Goal: Task Accomplishment & Management: Manage account settings

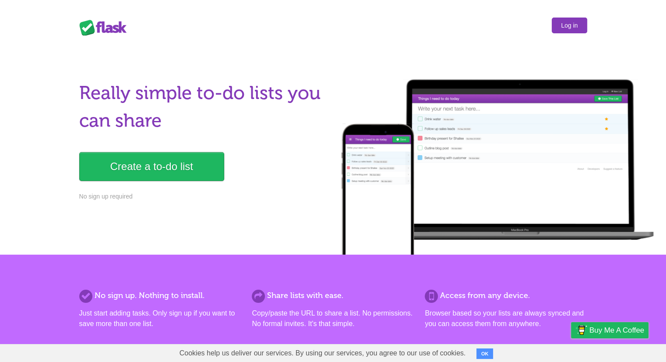
click at [563, 24] on link "Log in" at bounding box center [568, 26] width 35 height 16
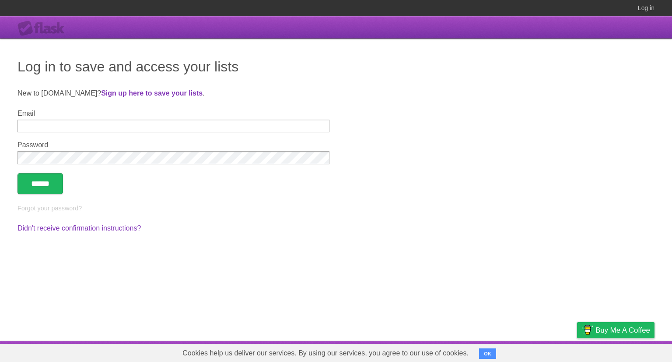
click at [52, 122] on input "Email" at bounding box center [174, 125] width 312 height 13
type input "**********"
click at [18, 173] on input "******" at bounding box center [41, 183] width 46 height 21
